Goal: Information Seeking & Learning: Learn about a topic

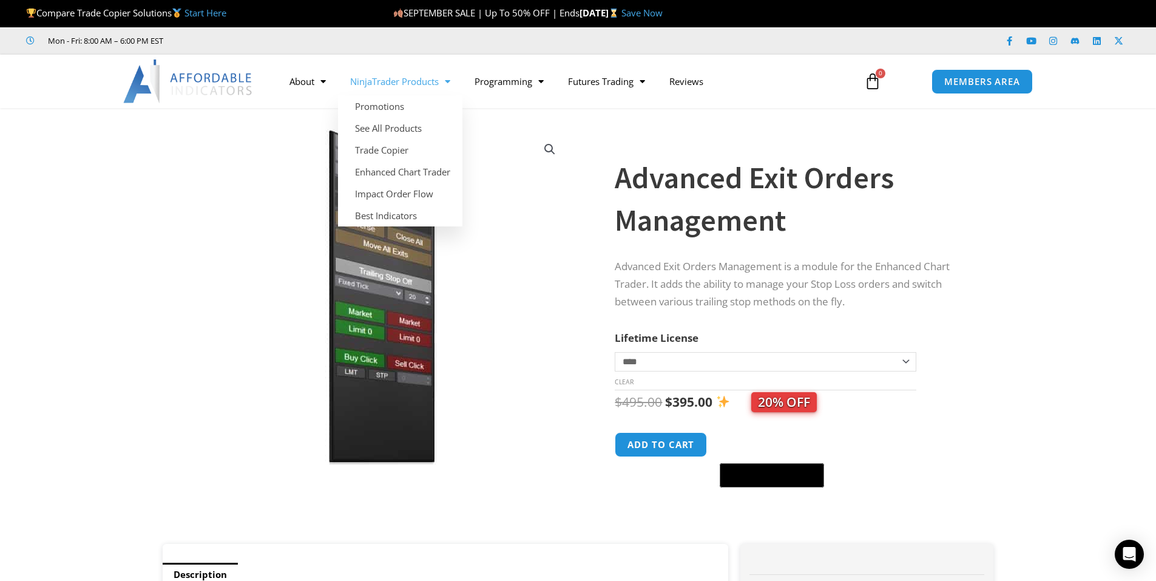
click at [438, 83] on link "NinjaTrader Products" at bounding box center [400, 81] width 124 height 28
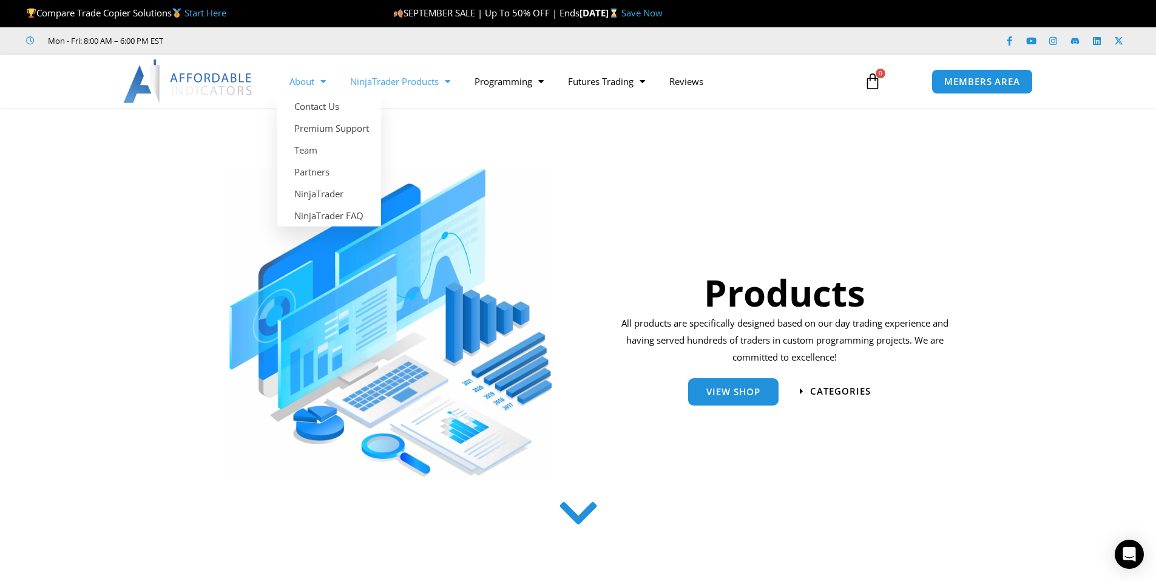
click at [308, 79] on link "About" at bounding box center [307, 81] width 61 height 28
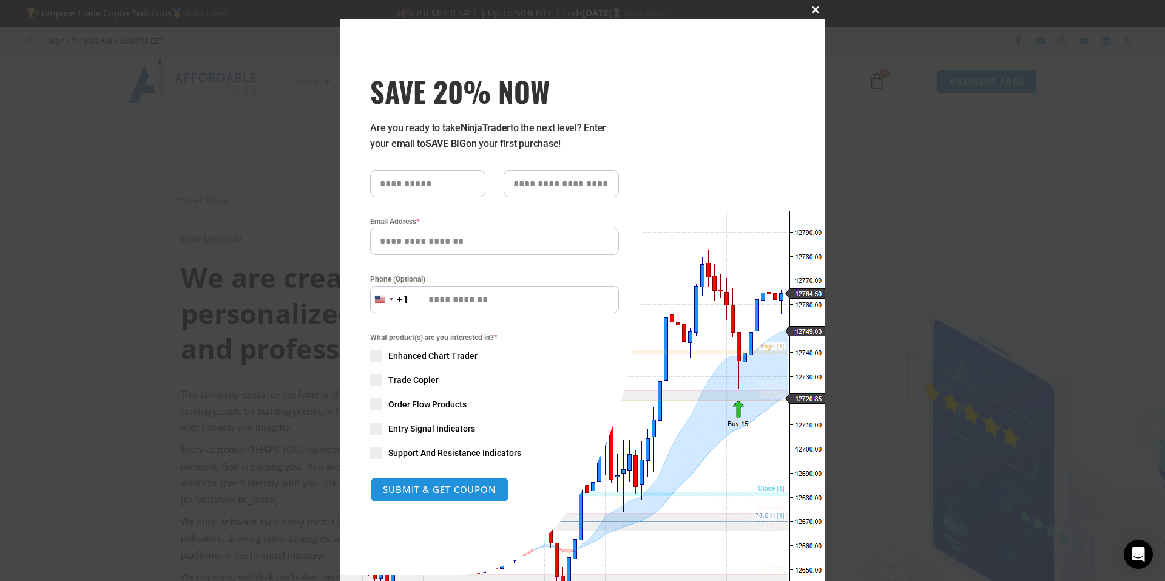
click at [809, 4] on button "Close this module" at bounding box center [815, 9] width 19 height 19
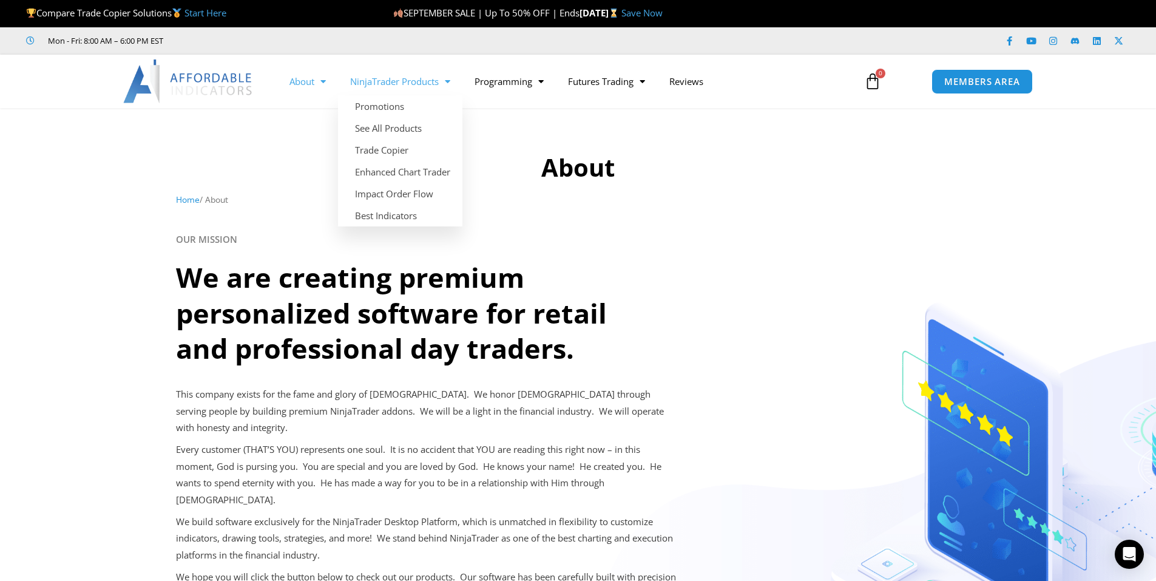
click at [426, 81] on link "NinjaTrader Products" at bounding box center [400, 81] width 124 height 28
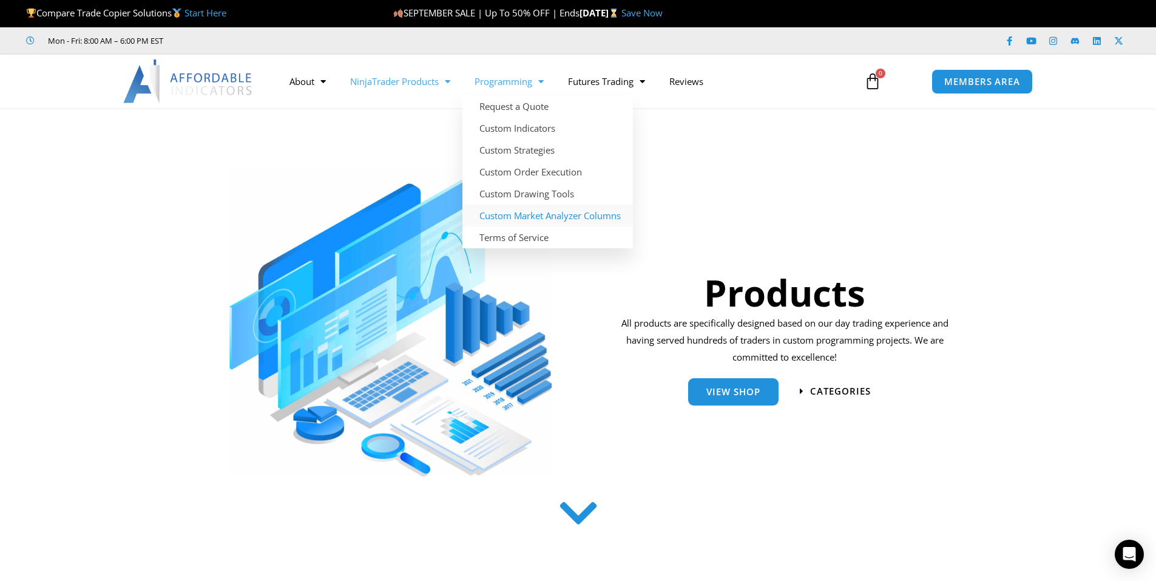
click at [563, 218] on link "Custom Market Analyzer Columns" at bounding box center [547, 215] width 171 height 22
